Goal: Check status: Check status

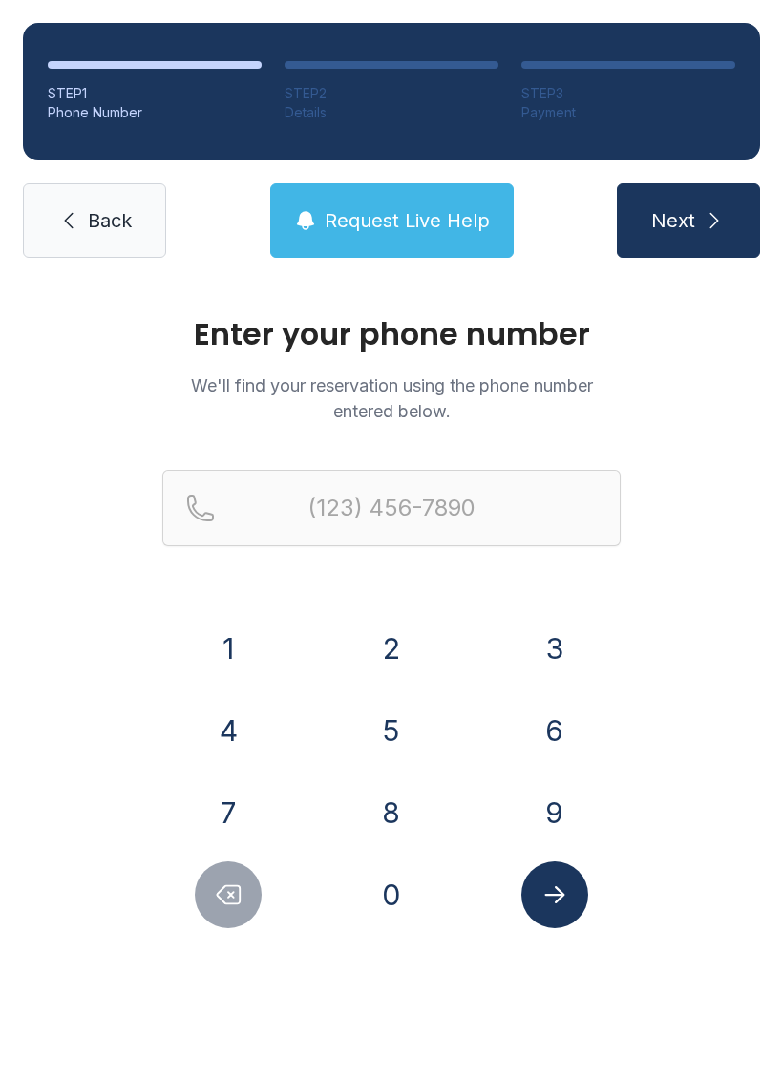
click at [539, 727] on button "6" at bounding box center [554, 730] width 67 height 67
click at [387, 798] on button "8" at bounding box center [391, 812] width 67 height 67
click at [559, 814] on button "9" at bounding box center [554, 812] width 67 height 67
click at [397, 657] on button "2" at bounding box center [391, 648] width 67 height 67
click at [272, 800] on div "7" at bounding box center [228, 812] width 133 height 67
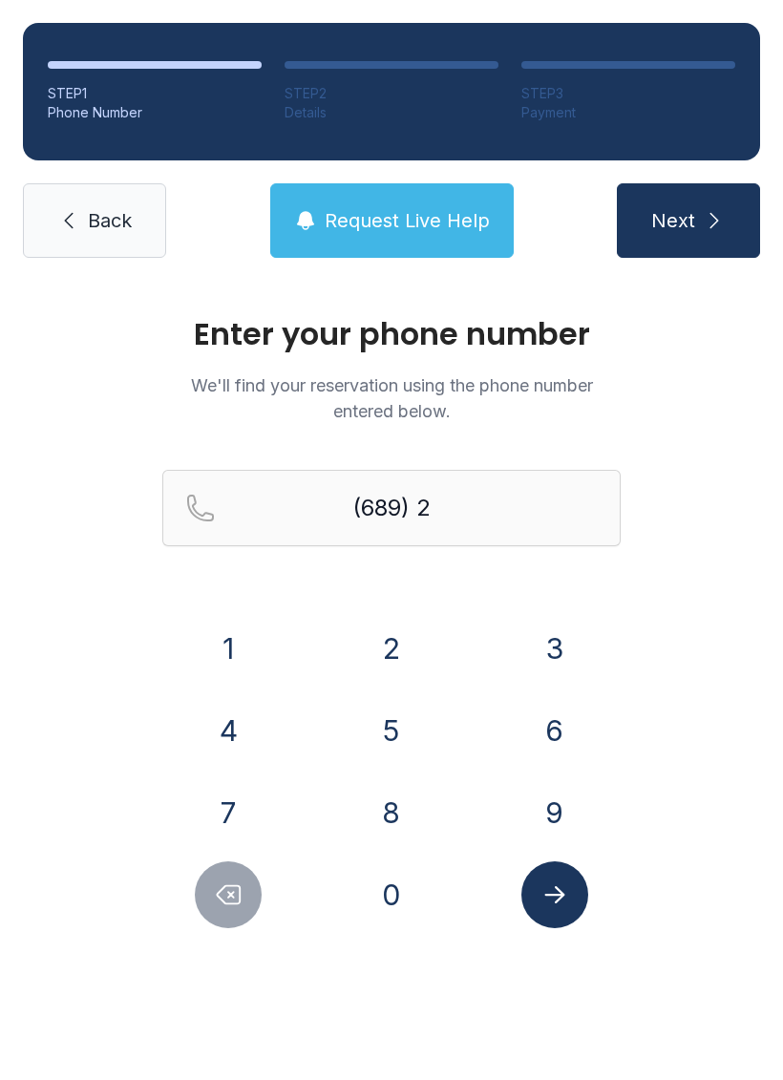
click at [226, 888] on icon "Delete number" at bounding box center [228, 894] width 29 height 29
click at [225, 887] on icon "Delete number" at bounding box center [229, 895] width 23 height 18
click at [243, 878] on button "Delete number" at bounding box center [228, 894] width 67 height 67
type input "(6"
click at [243, 878] on button "Delete number" at bounding box center [228, 894] width 67 height 67
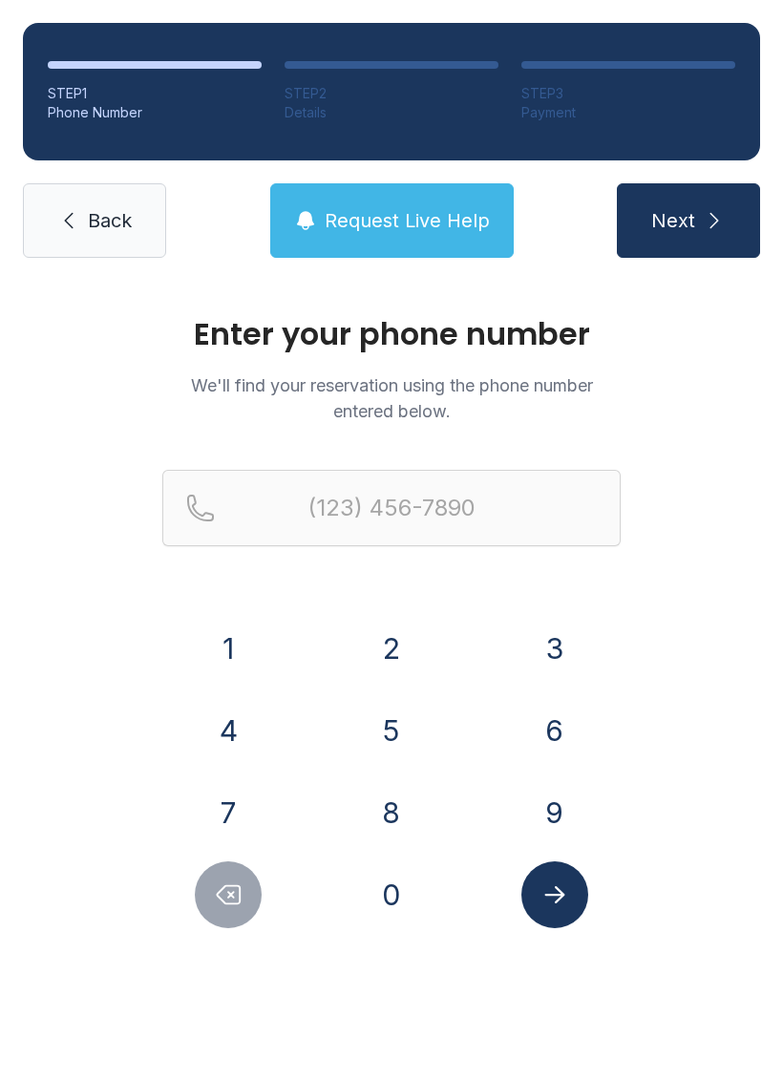
click at [551, 727] on button "6" at bounding box center [554, 730] width 67 height 67
click at [243, 797] on button "7" at bounding box center [228, 812] width 67 height 67
click at [396, 803] on button "8" at bounding box center [391, 812] width 67 height 67
click at [561, 803] on button "9" at bounding box center [554, 812] width 67 height 67
click at [403, 636] on button "2" at bounding box center [391, 648] width 67 height 67
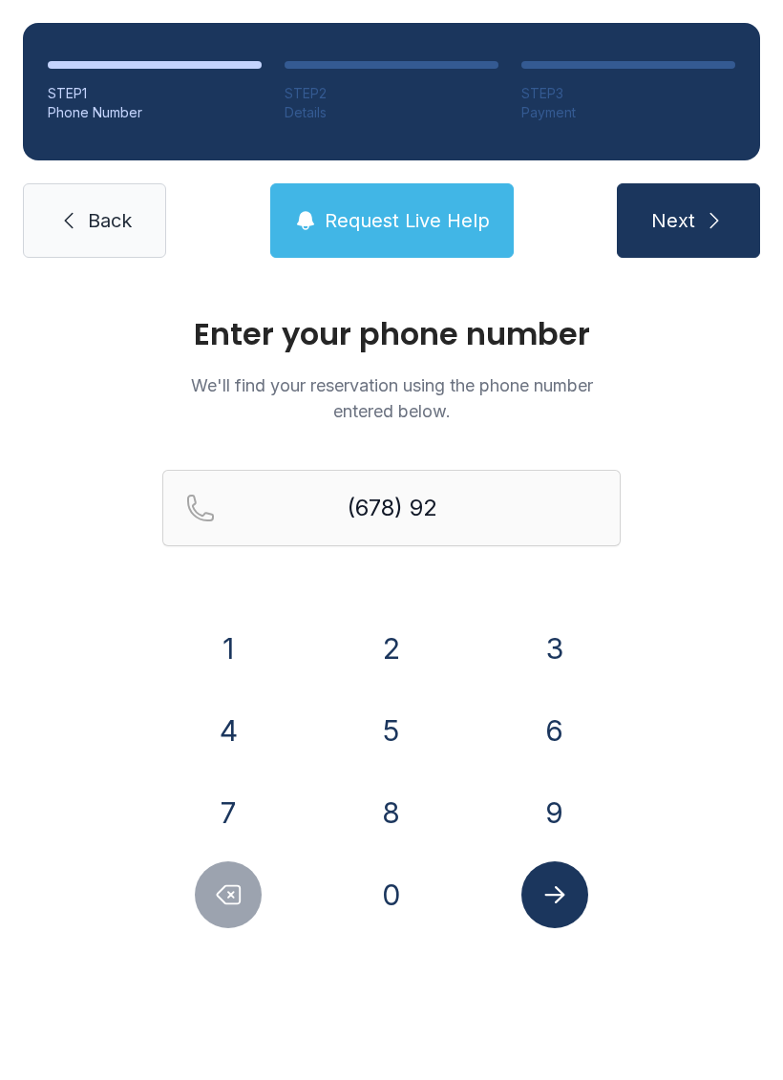
click at [243, 811] on button "7" at bounding box center [228, 812] width 67 height 67
click at [386, 816] on button "8" at bounding box center [391, 812] width 67 height 67
click at [379, 643] on button "2" at bounding box center [391, 648] width 67 height 67
click at [403, 728] on button "5" at bounding box center [391, 730] width 67 height 67
click at [402, 727] on button "5" at bounding box center [391, 730] width 67 height 67
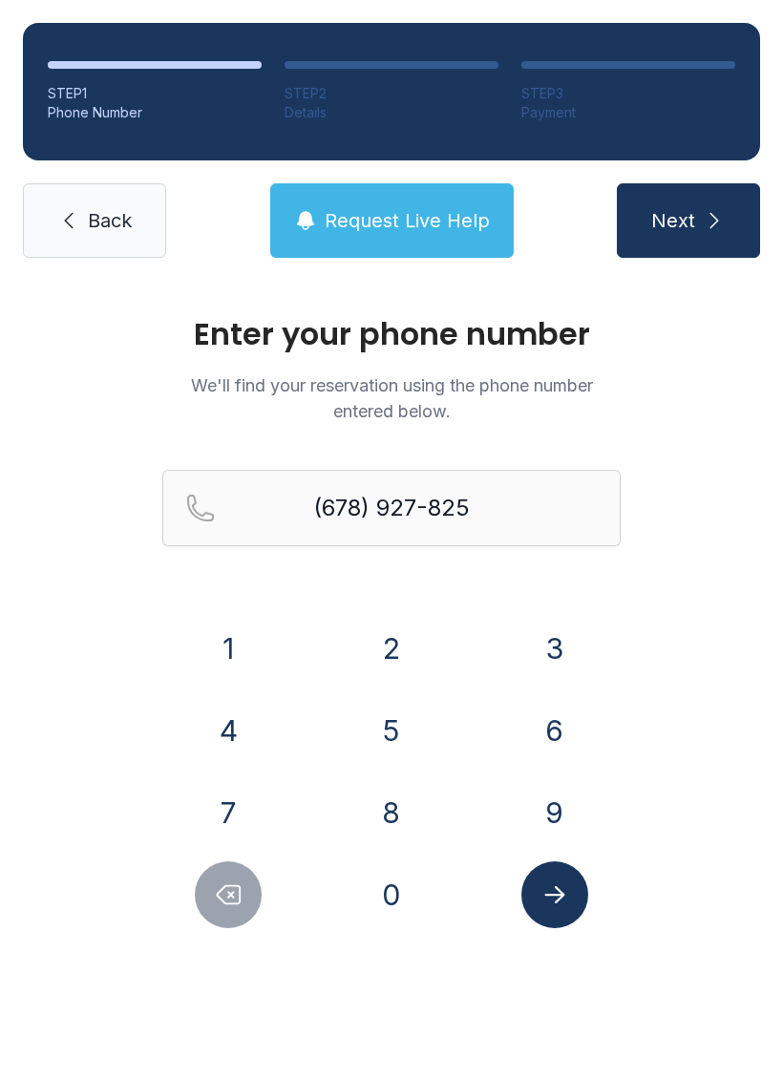
type input "[PHONE_NUMBER]"
click at [552, 888] on icon "Submit lookup form" at bounding box center [554, 894] width 29 height 29
